Goal: Task Accomplishment & Management: Complete application form

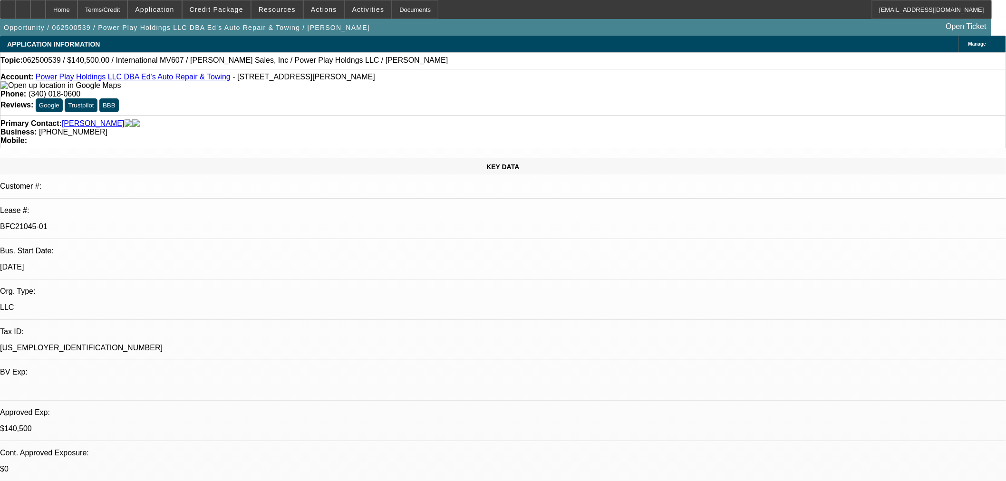
select select "0"
select select "2"
select select "0.1"
select select "4"
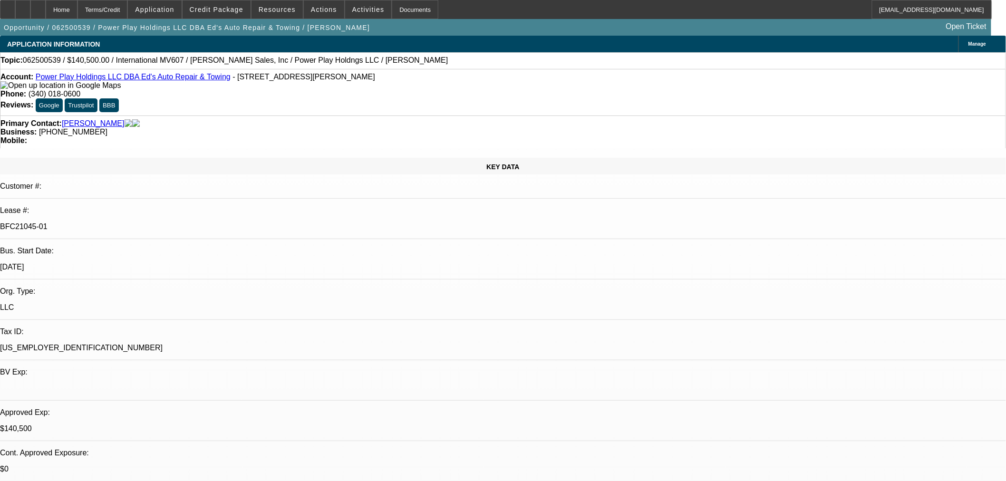
select select "0"
select select "2"
select select "0.1"
select select "4"
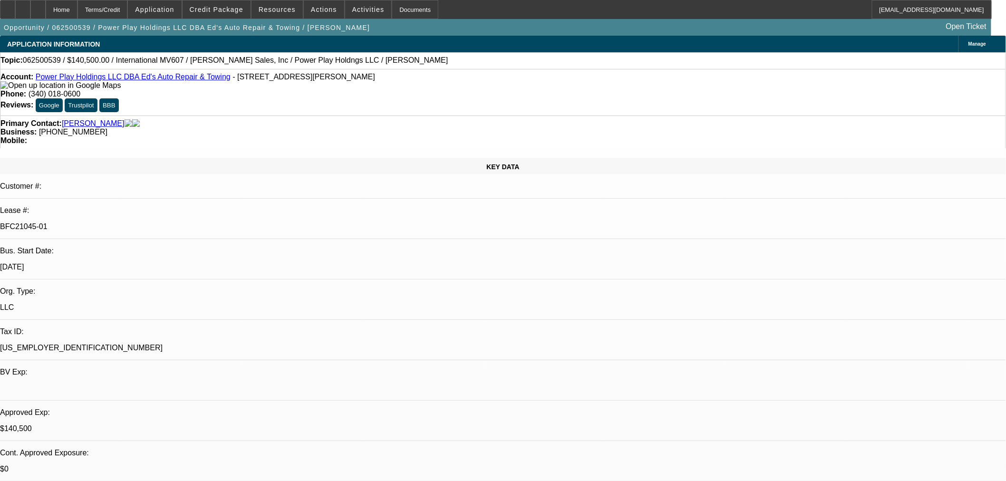
select select "0.1"
select select "2"
select select "0.1"
select select "4"
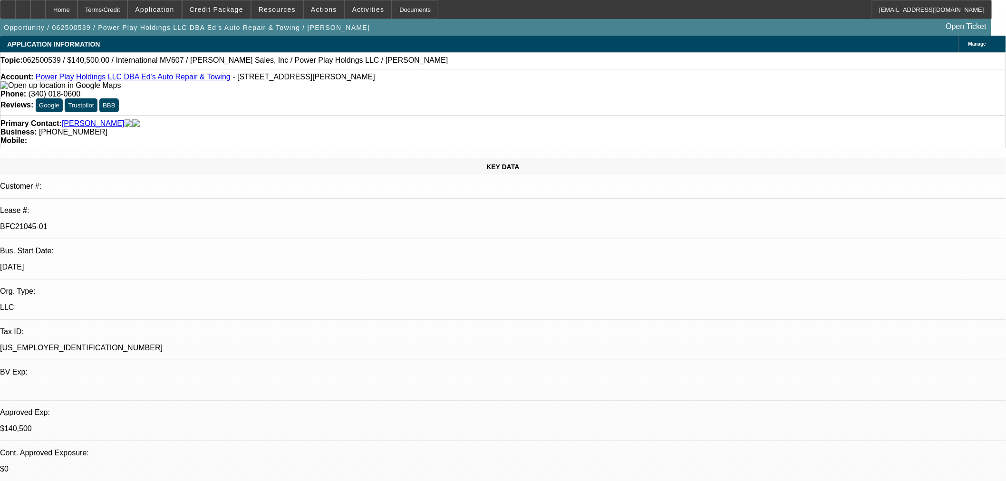
select select "2"
select select "0.1"
select select "4"
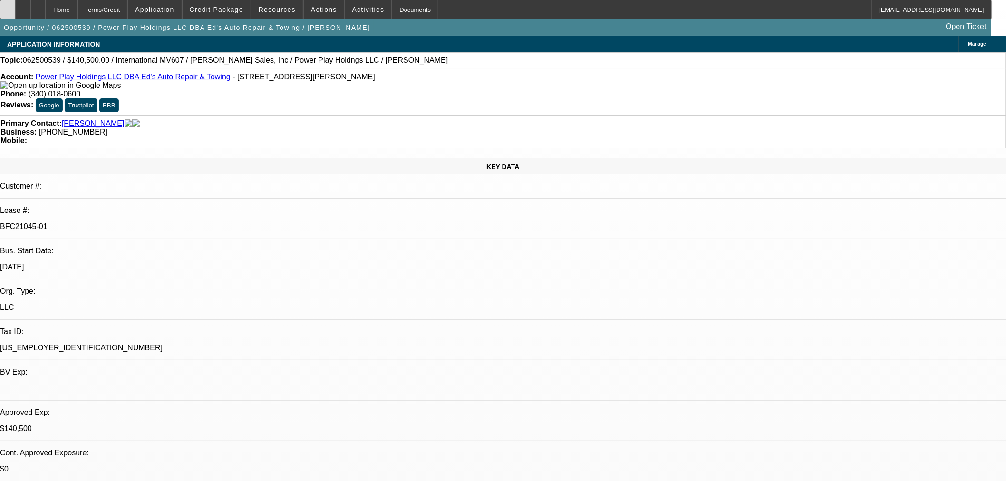
click at [15, 10] on div at bounding box center [7, 9] width 15 height 19
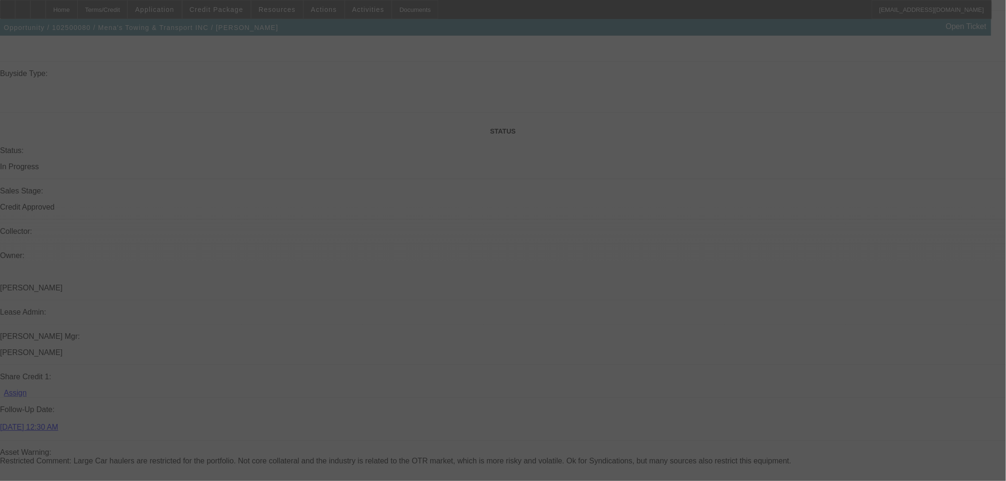
scroll to position [1048, 0]
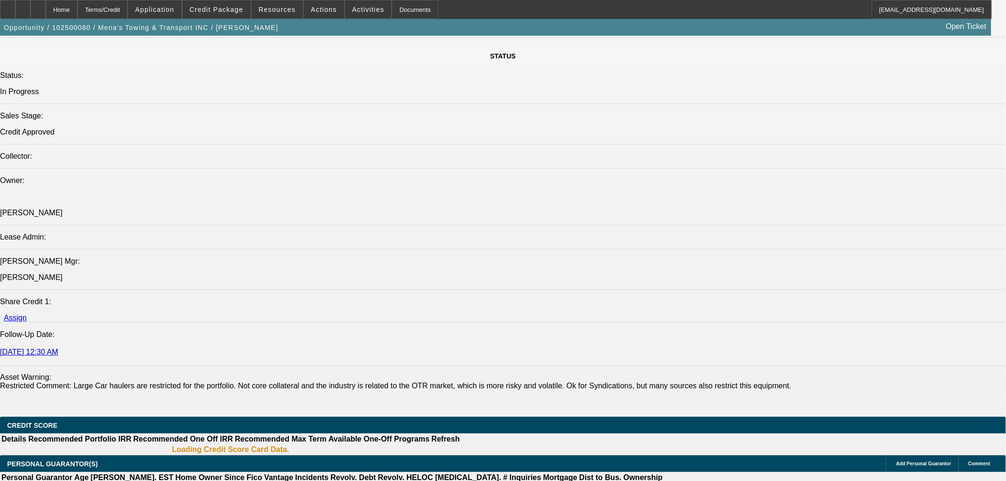
select select "2"
select select "0.1"
select select "5"
select select "0"
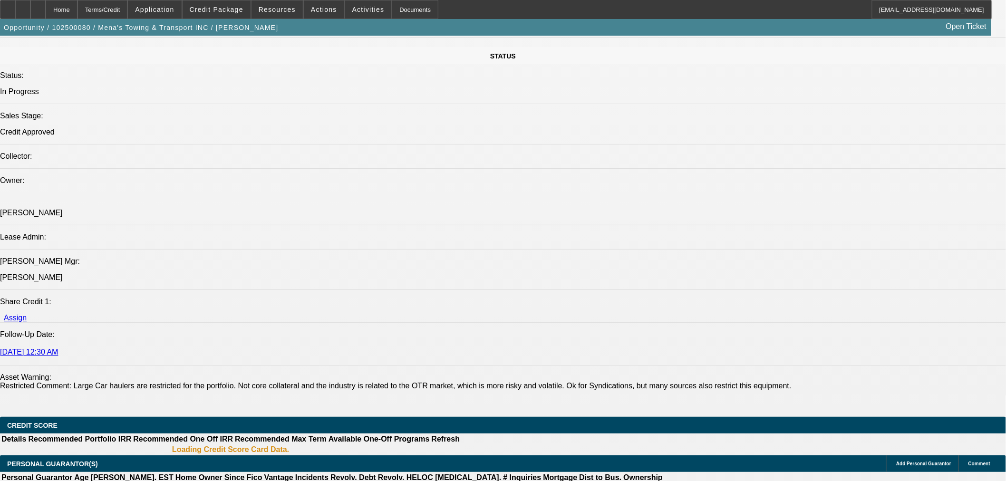
select select "0"
select select "3"
select select "0.1"
select select "5"
select select "0"
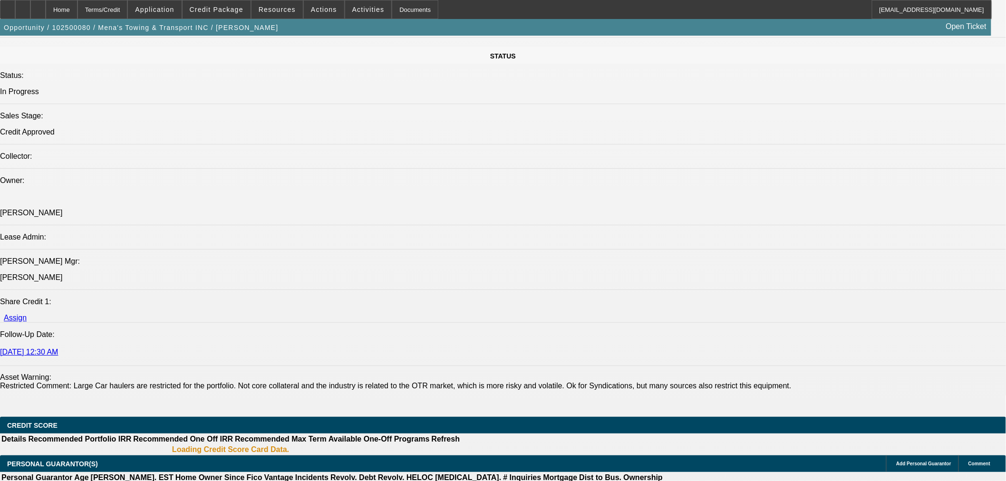
select select "0"
select select "3"
select select "0.1"
select select "5"
select select "0"
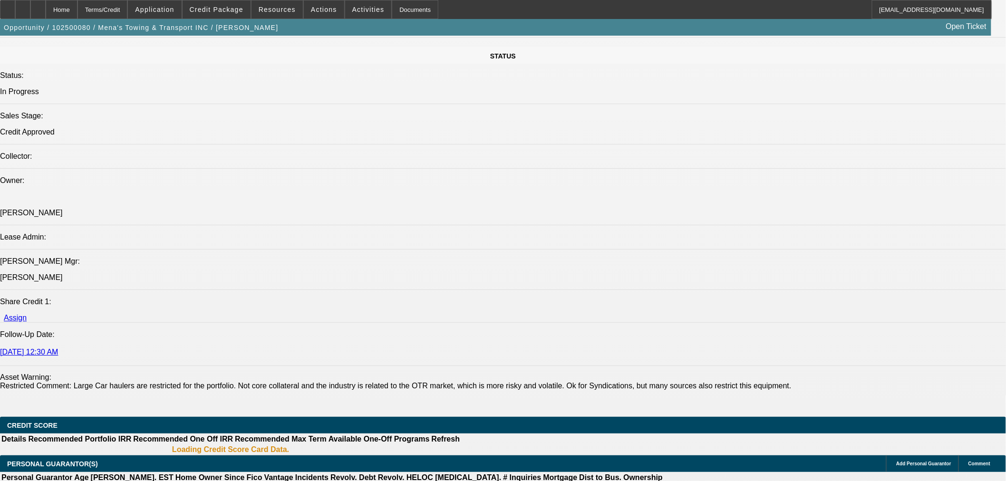
select select "0"
select select "3"
select select "0.1"
select select "5"
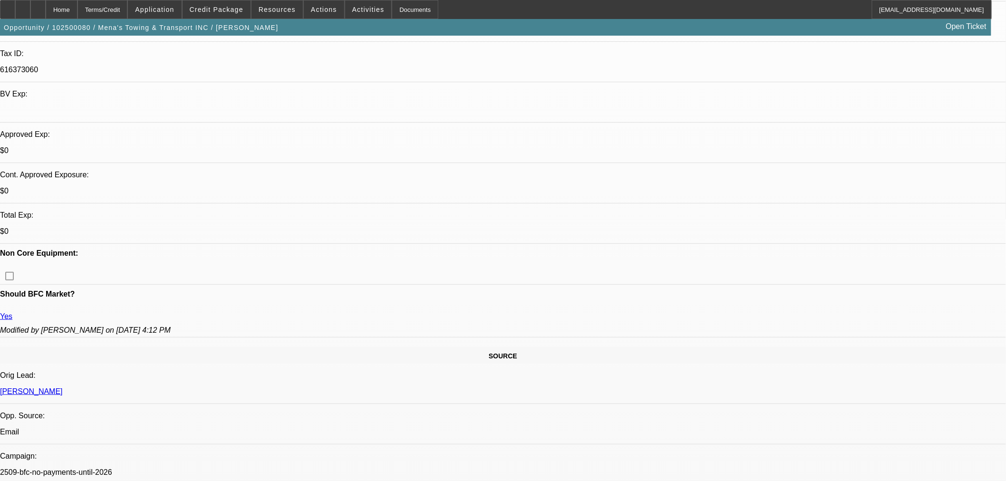
scroll to position [255, 0]
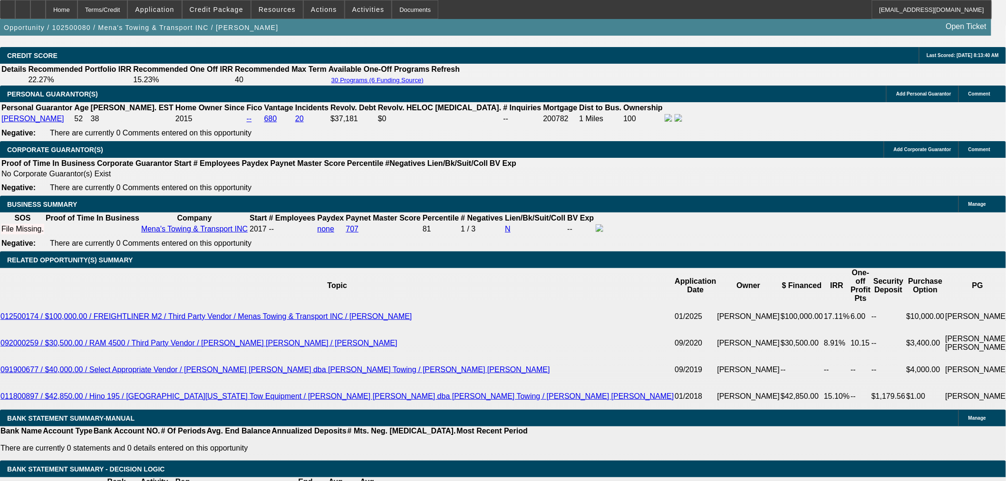
scroll to position [1577, 0]
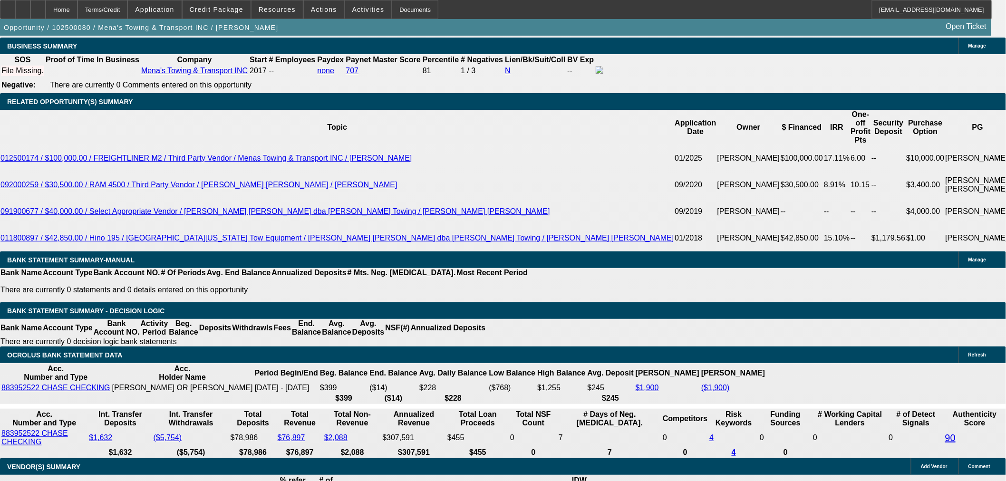
drag, startPoint x: 457, startPoint y: 159, endPoint x: 516, endPoint y: 162, distance: 59.5
type input "UNKNOWN"
type input "20"
type input "$1,430.23"
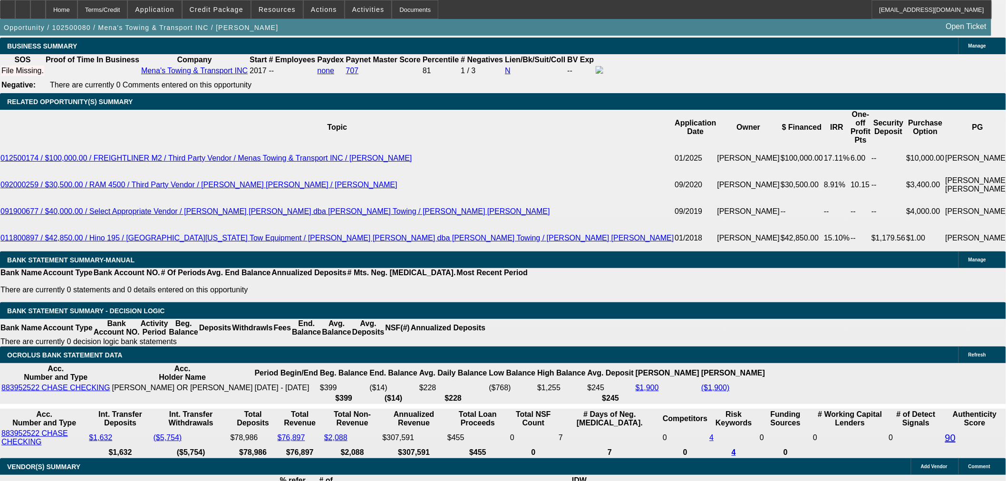
type input "20.2"
type input "$1,435.24"
type input "20.25"
type input "$1,436.49"
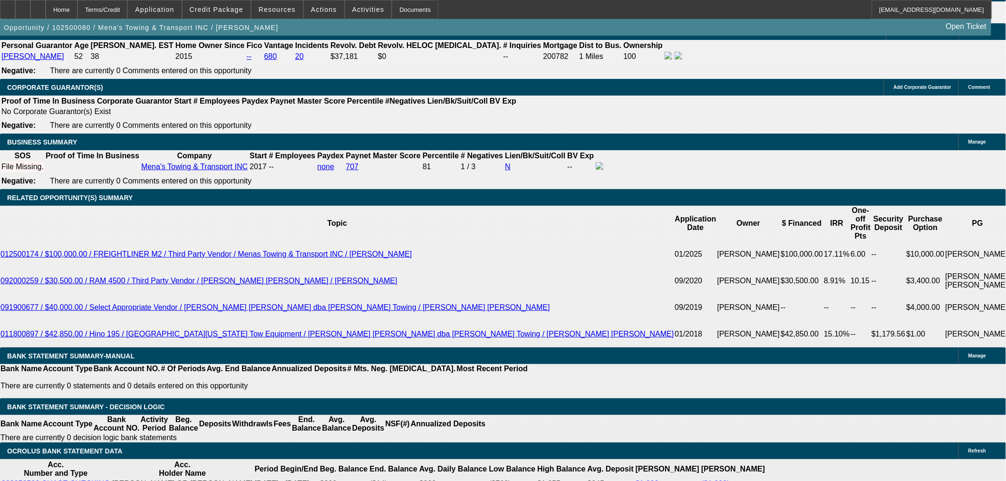
scroll to position [1313, 0]
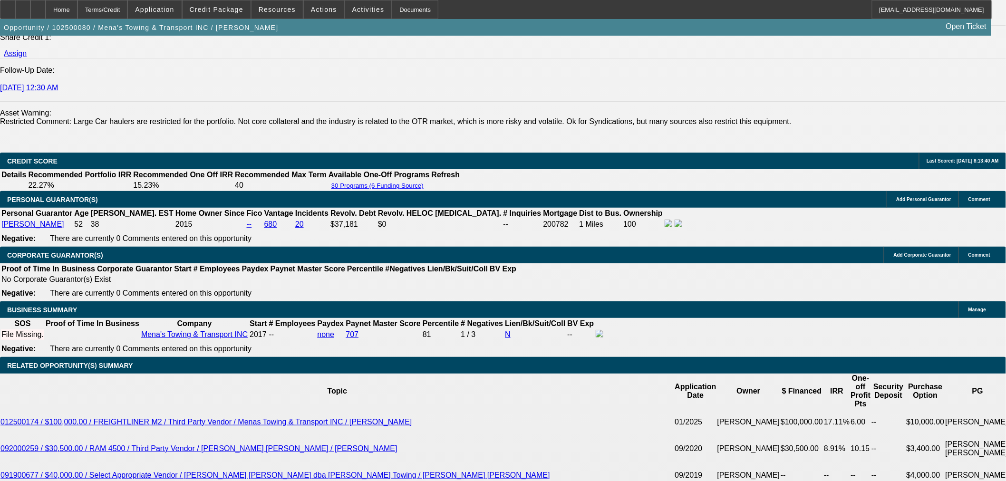
type input "20.25"
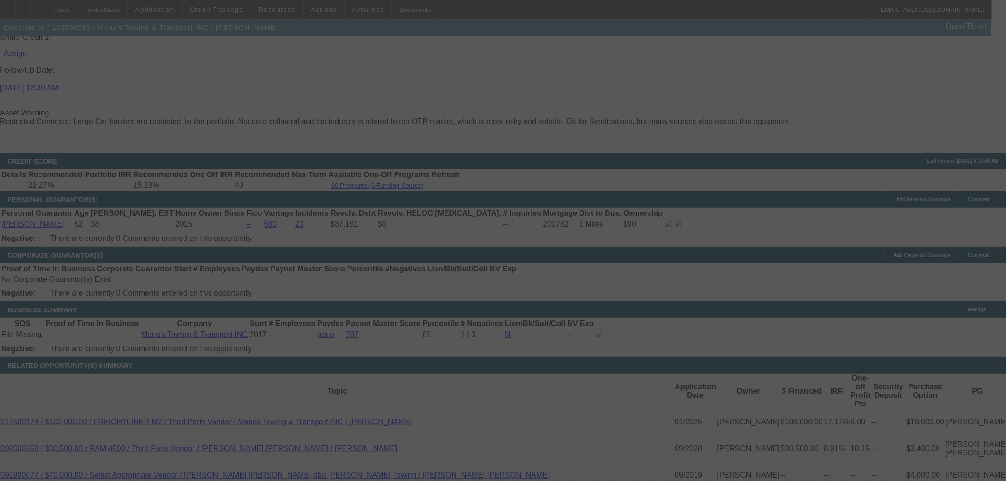
select select "0"
select select "3"
select select "0.1"
select select "5"
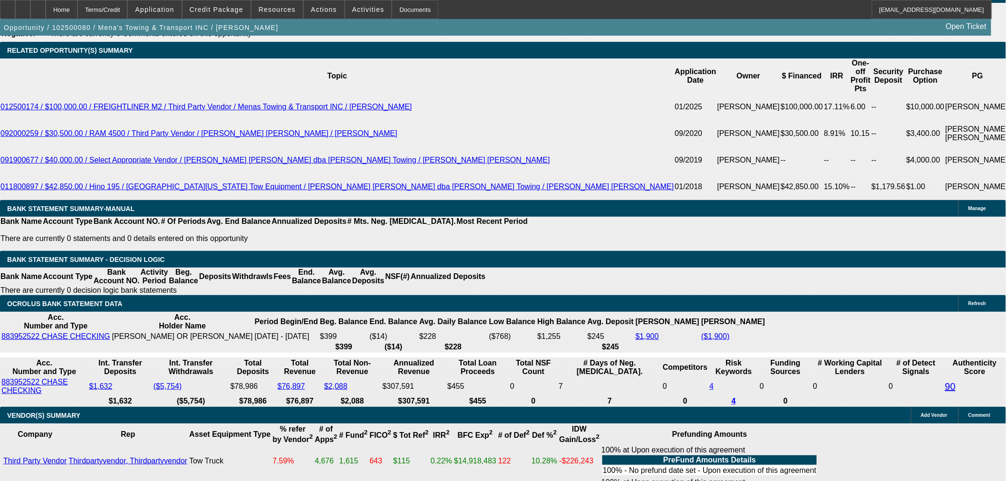
scroll to position [1524, 0]
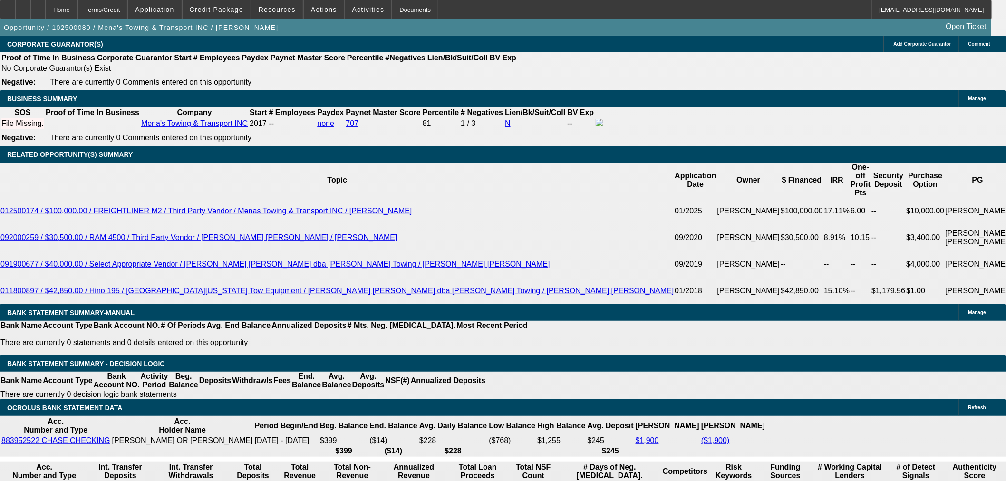
drag, startPoint x: 455, startPoint y: 215, endPoint x: 478, endPoint y: 214, distance: 23.3
type input "UNKNOWN"
type input "21"
type input "$1,455.39"
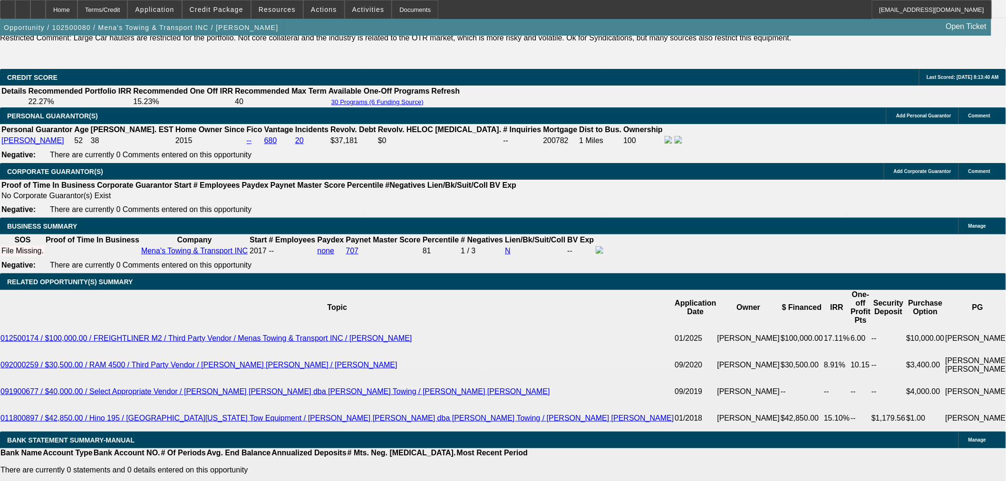
scroll to position [1366, 0]
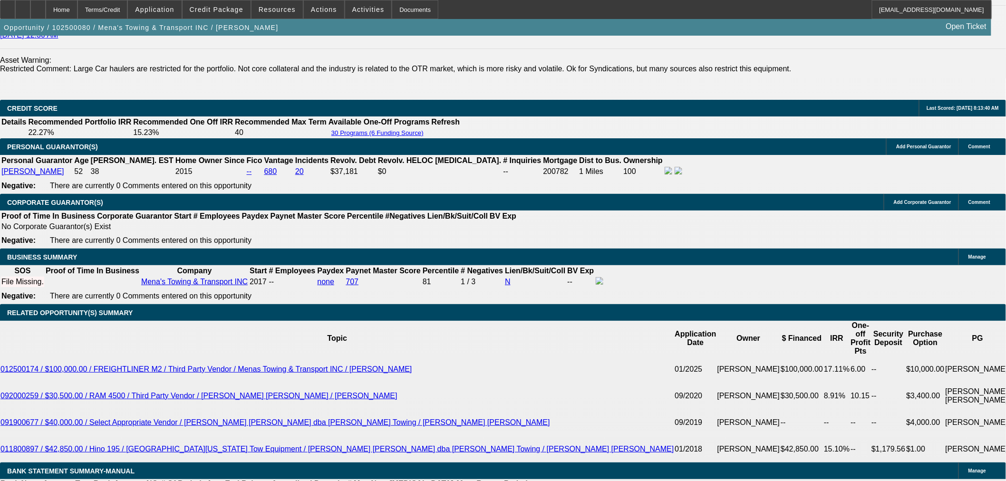
type input "21"
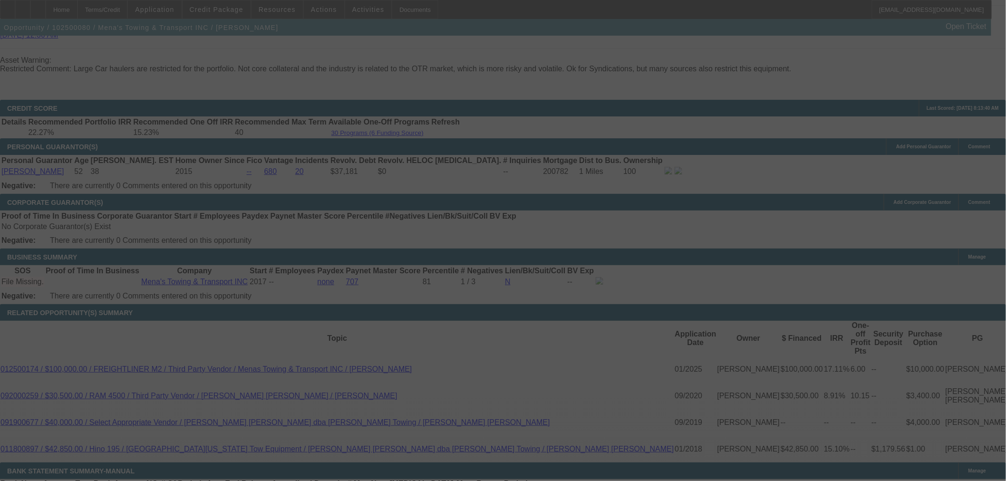
select select "0"
select select "3"
select select "0.1"
select select "5"
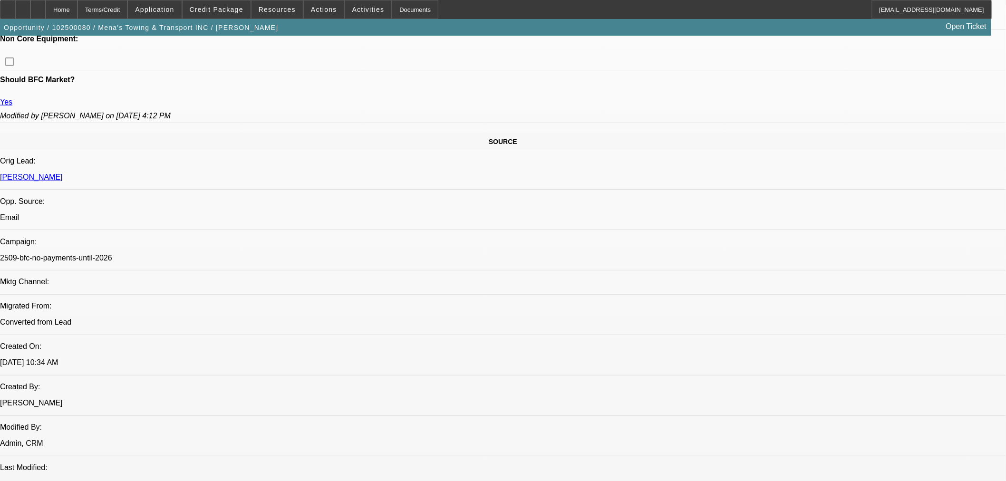
scroll to position [361, 0]
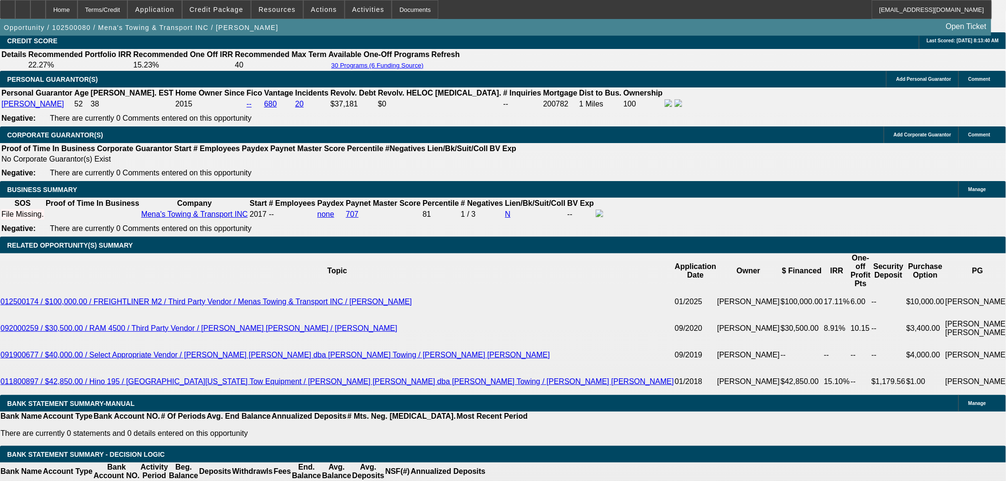
scroll to position [1480, 0]
